Goal: Communication & Community: Ask a question

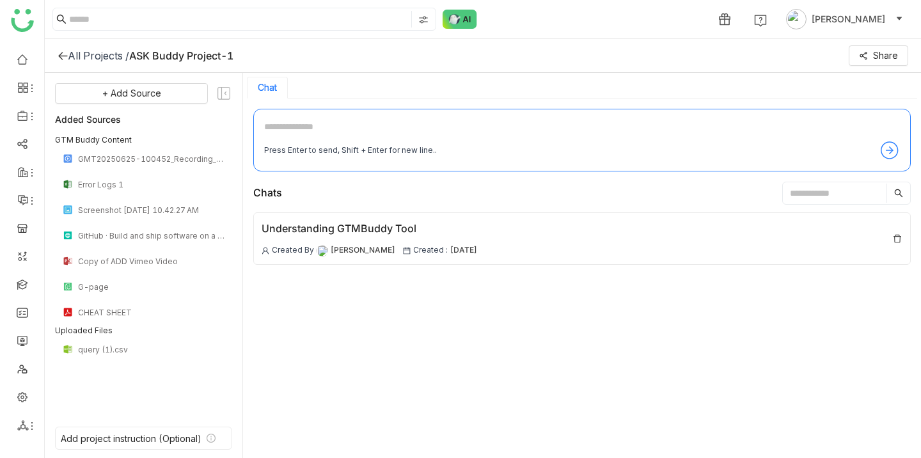
click at [84, 55] on div "All Projects /" at bounding box center [98, 55] width 61 height 13
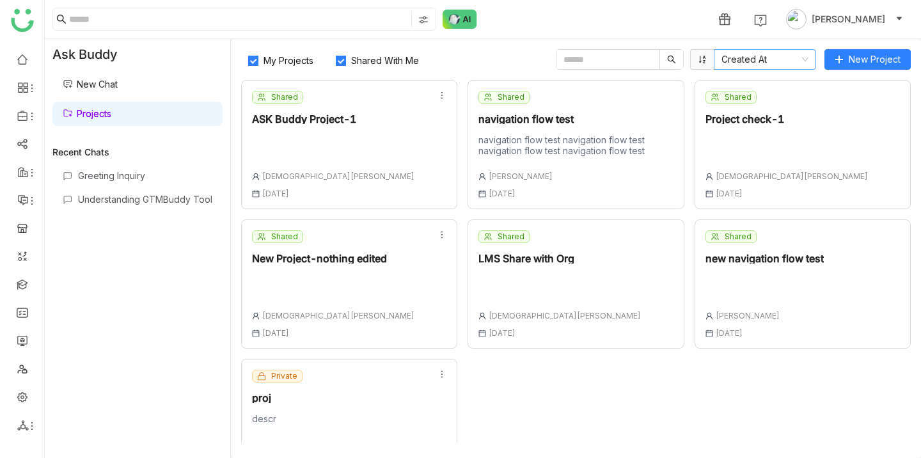
click at [807, 59] on icon at bounding box center [805, 60] width 6 height 4
click at [727, 36] on div "1 [PERSON_NAME]" at bounding box center [483, 19] width 876 height 38
click at [358, 145] on div "Shared ASK Buddy Project-1 [DEMOGRAPHIC_DATA][PERSON_NAME] [DATE]" at bounding box center [349, 144] width 216 height 129
click at [532, 143] on div "navigation flow test navigation flow test navigation flow test navigation flow …" at bounding box center [576, 145] width 194 height 22
click at [800, 59] on nz-select-item "Created At" at bounding box center [765, 59] width 87 height 19
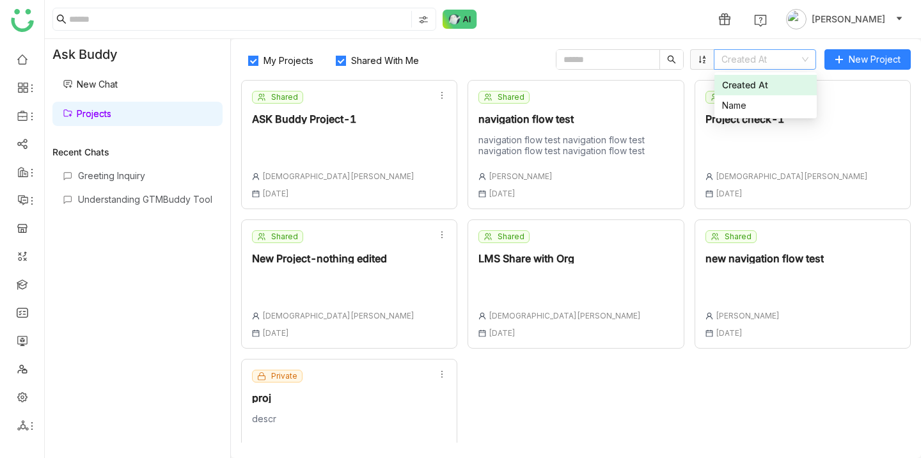
click at [800, 59] on nz-select-item "Created At" at bounding box center [765, 59] width 87 height 19
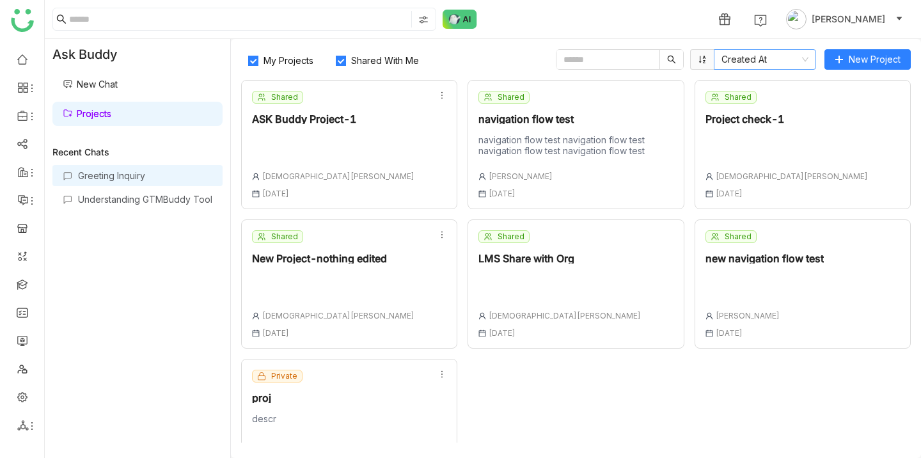
click at [132, 177] on div "Greeting Inquiry" at bounding box center [145, 175] width 134 height 11
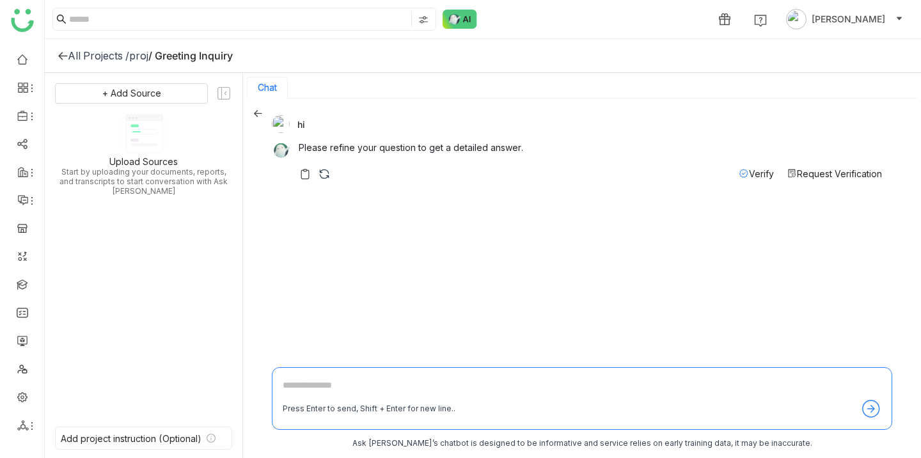
click at [68, 52] on div "All Projects /" at bounding box center [98, 55] width 61 height 13
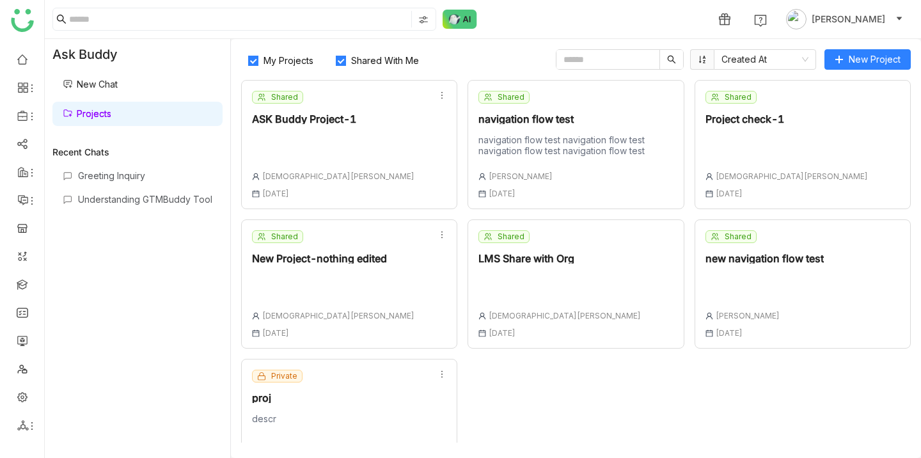
click at [101, 54] on div "Ask Buddy" at bounding box center [138, 54] width 186 height 31
click at [467, 25] on img at bounding box center [460, 19] width 35 height 19
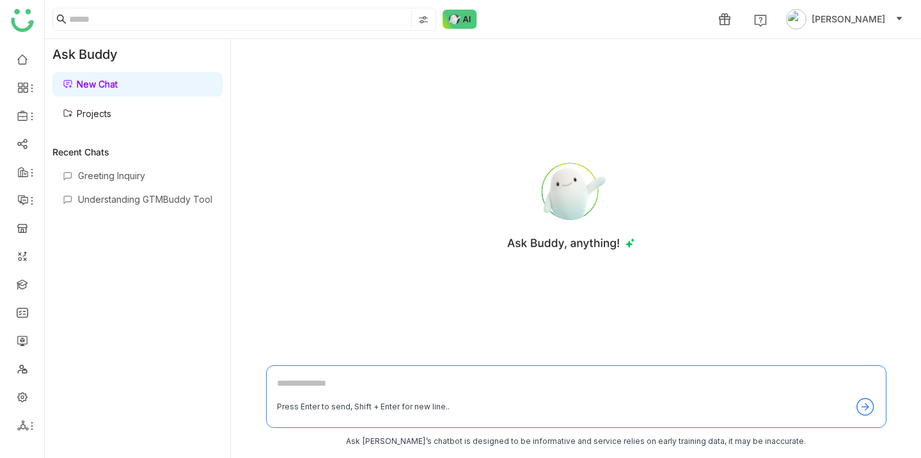
click at [351, 379] on textarea at bounding box center [576, 386] width 599 height 20
type textarea "**********"
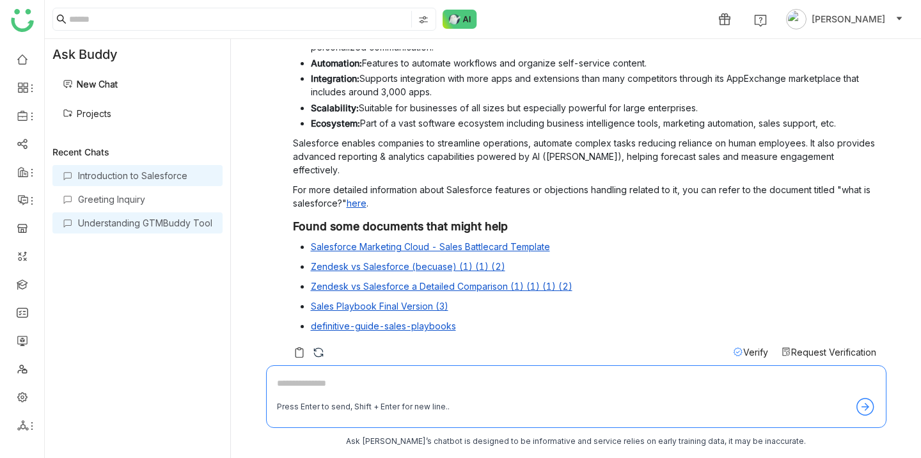
scroll to position [153, 0]
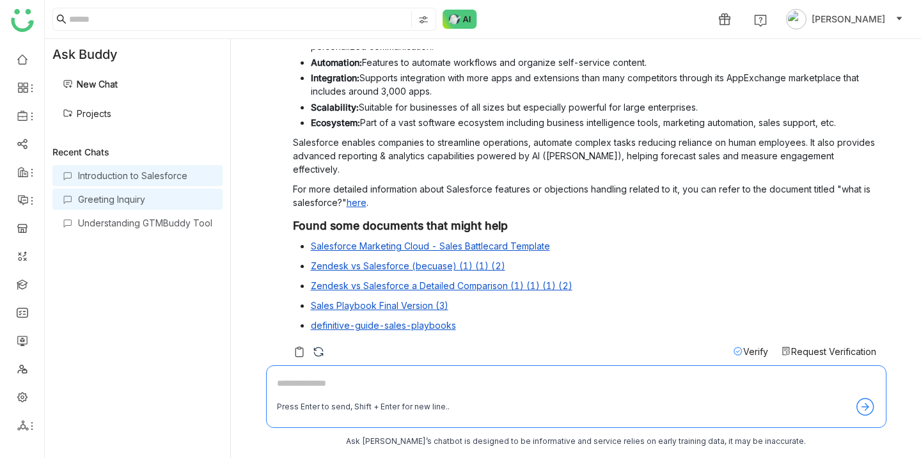
click at [148, 202] on div "Greeting Inquiry" at bounding box center [145, 199] width 134 height 11
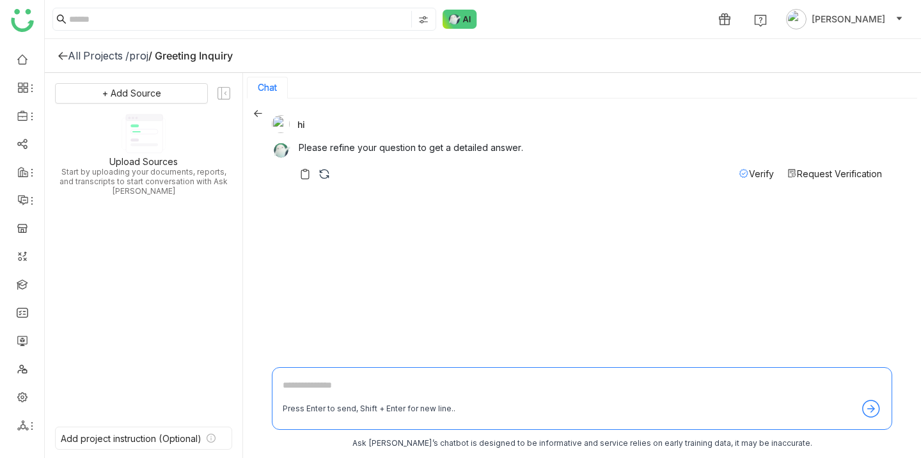
click at [91, 54] on div "All Projects /" at bounding box center [98, 55] width 61 height 13
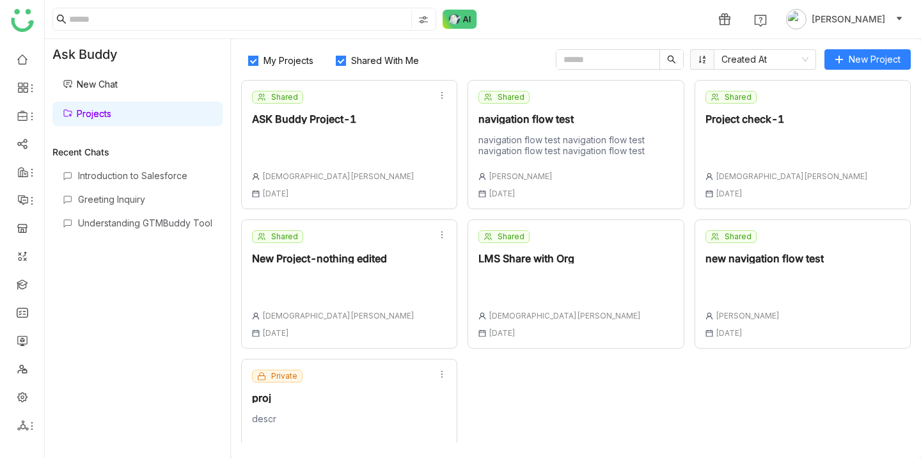
click at [372, 265] on div "Shared New Project-nothing edited [DEMOGRAPHIC_DATA][PERSON_NAME] [DATE]" at bounding box center [333, 283] width 163 height 107
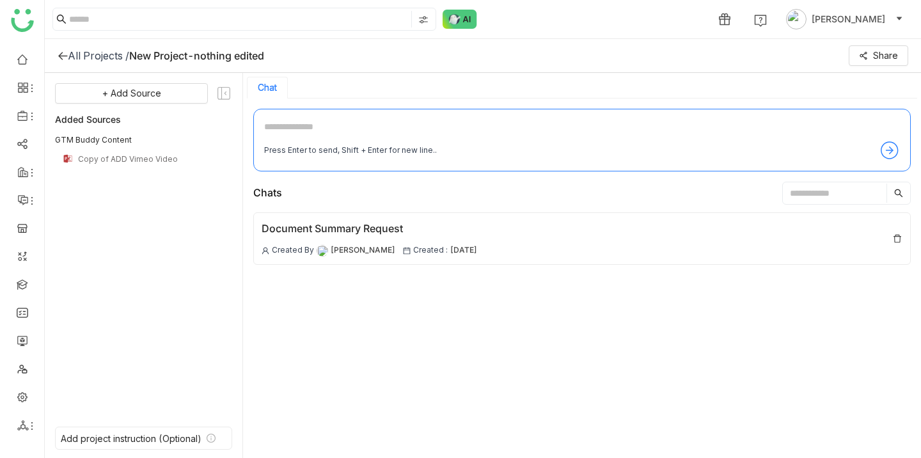
click at [303, 122] on textarea at bounding box center [582, 130] width 636 height 20
type textarea "**********"
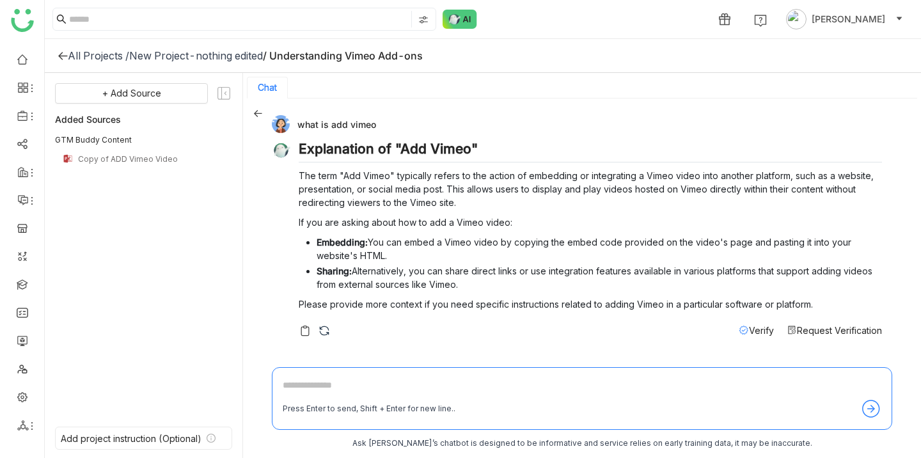
click at [70, 56] on div "All Projects /" at bounding box center [98, 55] width 61 height 13
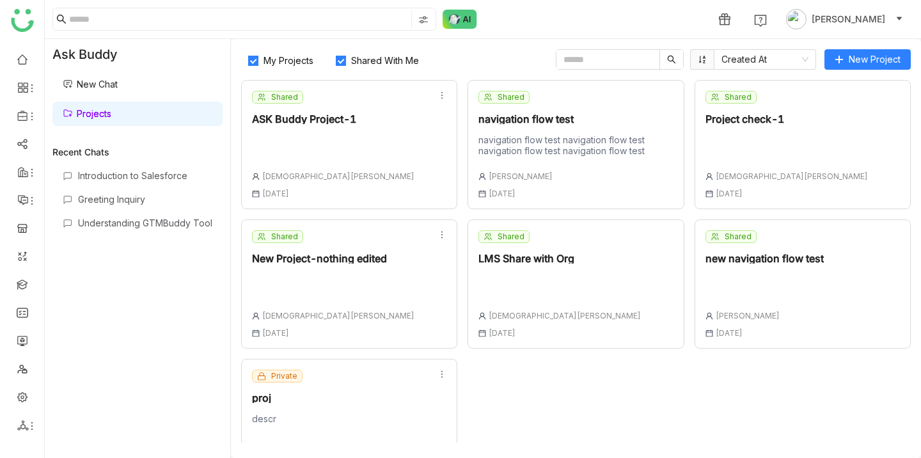
click at [372, 131] on div "Shared ASK Buddy Project-1 [DEMOGRAPHIC_DATA][PERSON_NAME] [DATE]" at bounding box center [349, 144] width 216 height 129
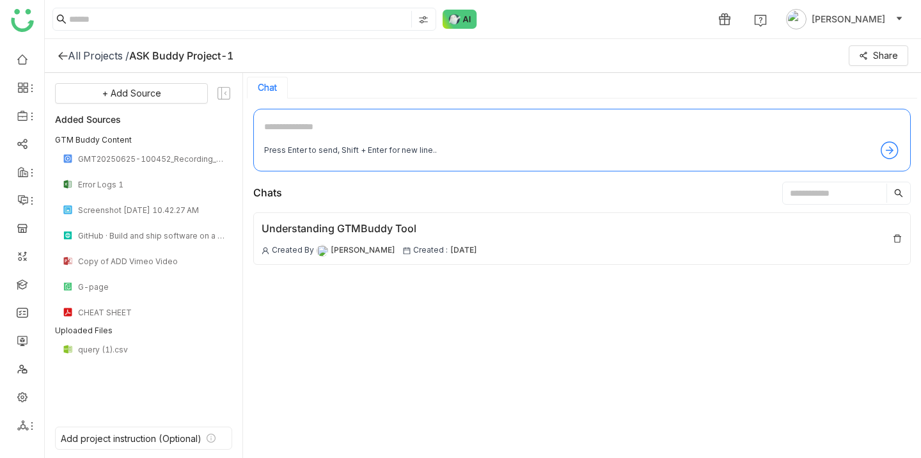
click at [68, 59] on div "All Projects /" at bounding box center [98, 55] width 61 height 13
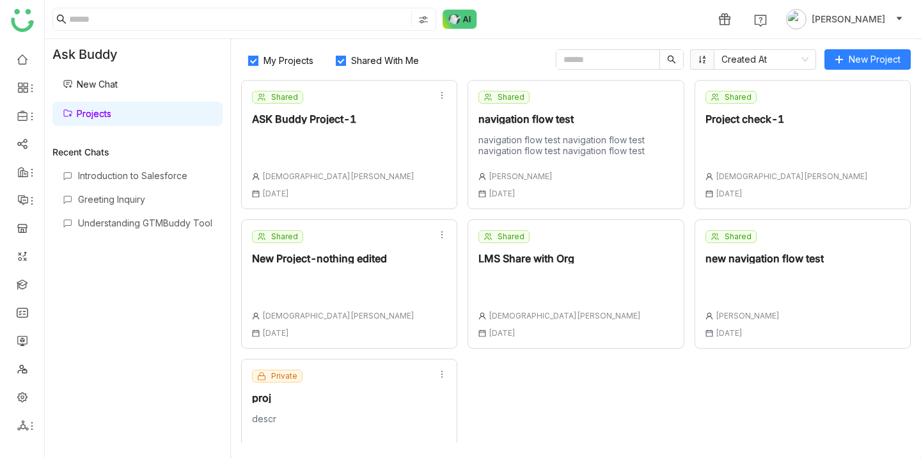
click at [543, 138] on div "navigation flow test navigation flow test navigation flow test navigation flow …" at bounding box center [576, 145] width 194 height 22
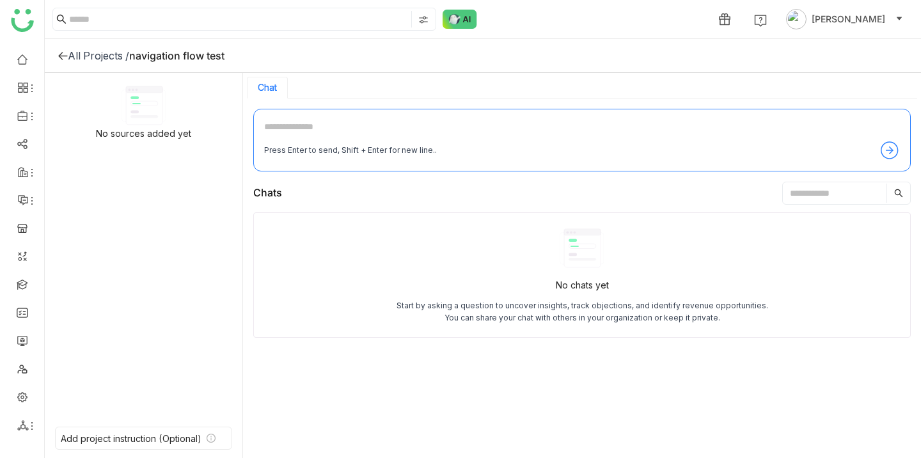
click at [75, 55] on div "All Projects /" at bounding box center [98, 55] width 61 height 13
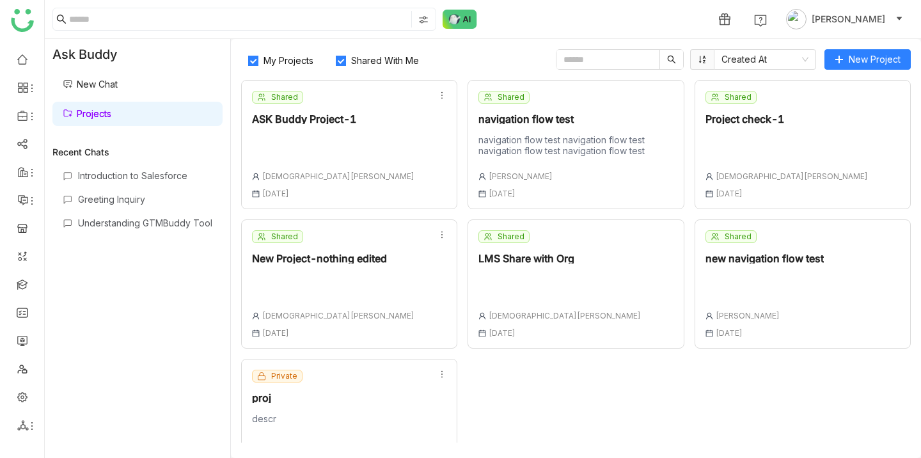
click at [340, 256] on div "New Project-nothing edited" at bounding box center [333, 258] width 163 height 10
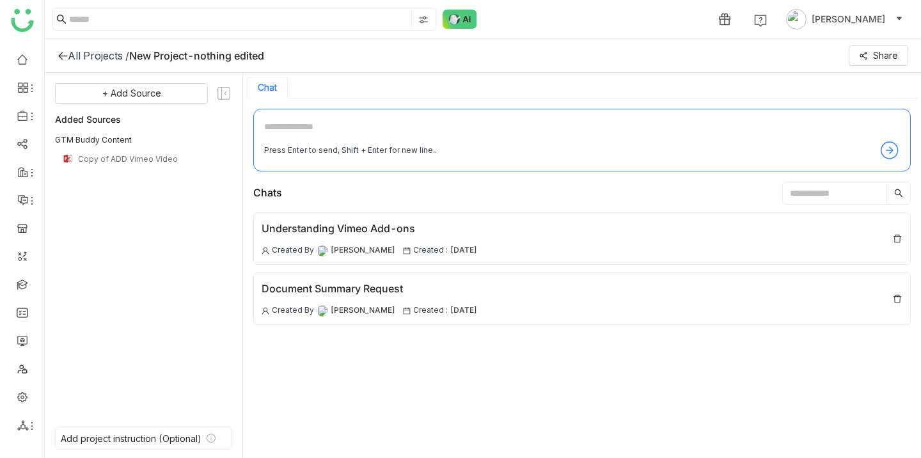
click at [84, 60] on div "All Projects /" at bounding box center [98, 55] width 61 height 13
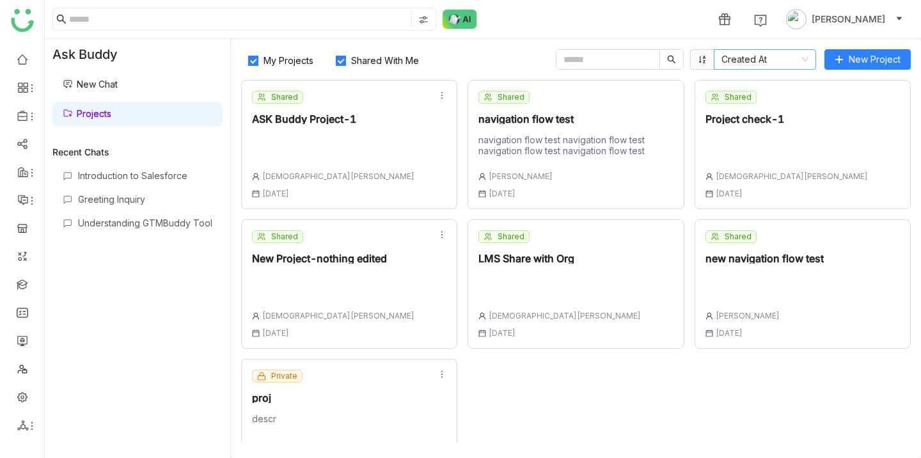
click at [793, 55] on nz-select-item "Created At" at bounding box center [765, 59] width 87 height 19
click at [118, 86] on link "New Chat" at bounding box center [90, 84] width 55 height 11
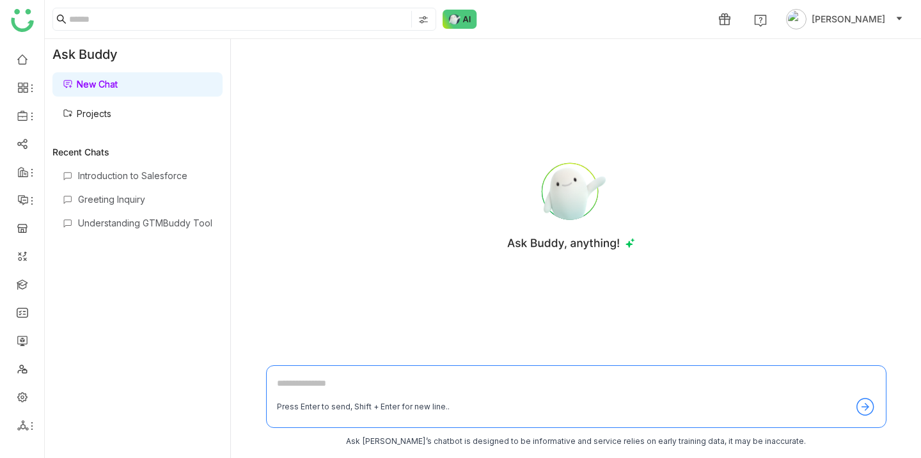
click at [343, 385] on textarea at bounding box center [576, 386] width 599 height 20
type textarea "**********"
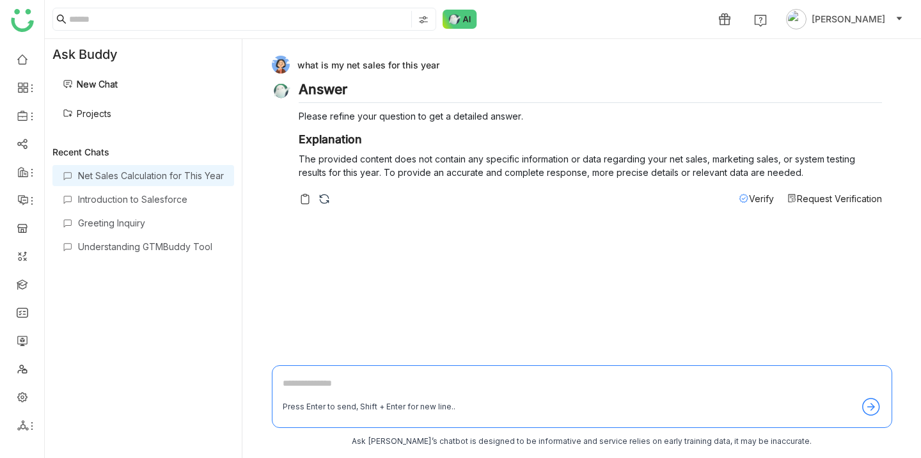
click at [325, 376] on textarea at bounding box center [582, 386] width 599 height 20
type textarea "**********"
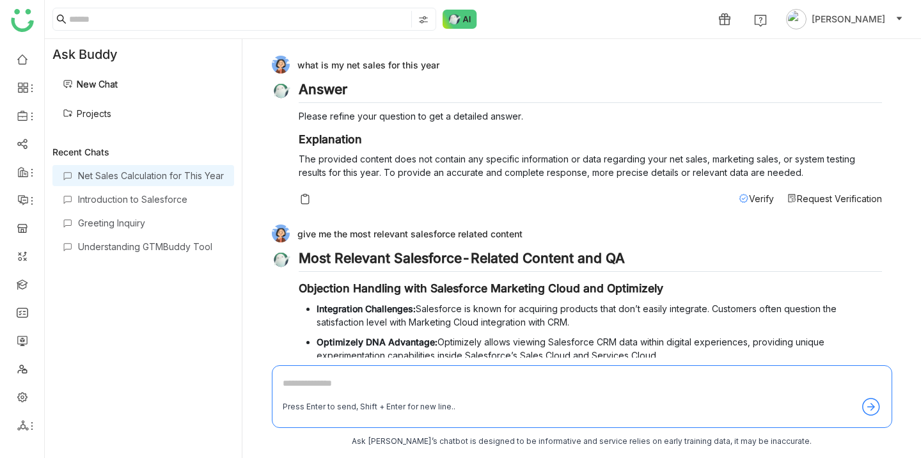
click at [77, 119] on link "Projects" at bounding box center [87, 113] width 49 height 11
